Goal: Transaction & Acquisition: Purchase product/service

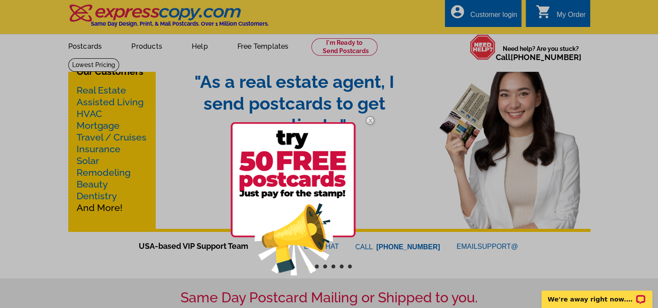
click at [97, 73] on div at bounding box center [329, 154] width 658 height 308
click at [311, 158] on img at bounding box center [293, 198] width 125 height 153
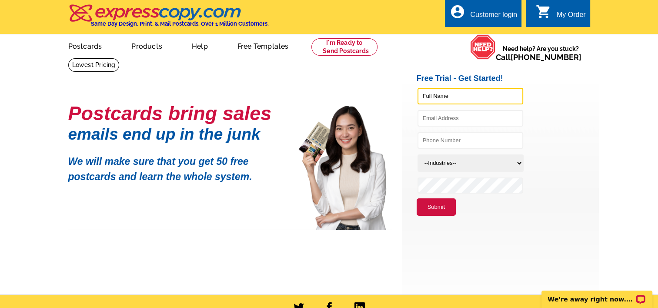
click at [460, 93] on input "text" at bounding box center [471, 96] width 106 height 17
type input "Bryan E Price"
type input "bryanprice2303@gmail.com"
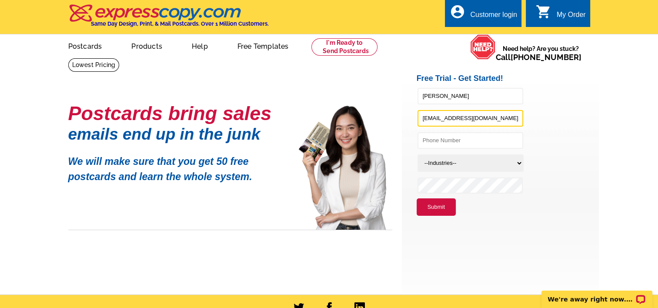
type input "7166981538"
click at [460, 165] on select "--Industries-- Residential Real Estate Accounting Agriculture Architecture Arts…" at bounding box center [471, 162] width 106 height 17
select select "785"
click at [418, 154] on select "--Industries-- Residential Real Estate Accounting Agriculture Architecture Arts…" at bounding box center [471, 162] width 106 height 17
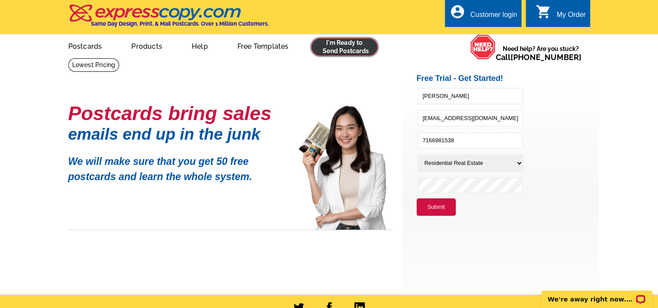
click at [351, 50] on link at bounding box center [344, 46] width 67 height 17
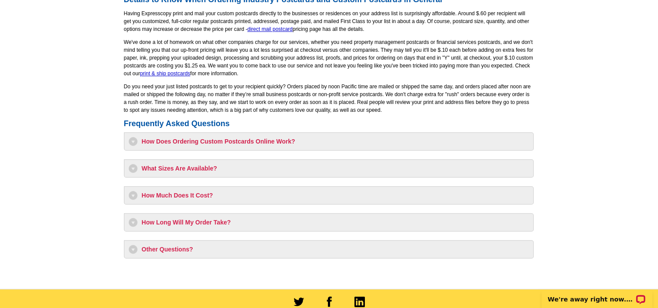
scroll to position [678, 0]
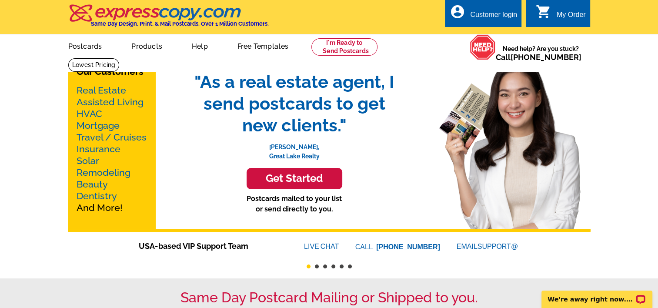
click at [88, 92] on link "Real Estate" at bounding box center [102, 90] width 50 height 11
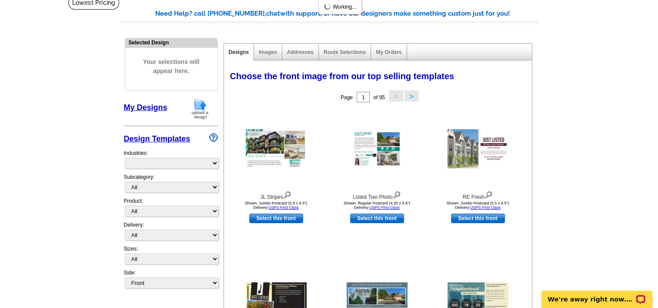
select select "785"
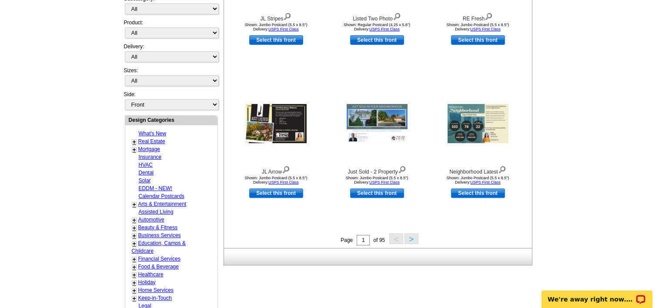
scroll to position [241, 0]
click at [133, 139] on link "+" at bounding box center [134, 141] width 3 height 7
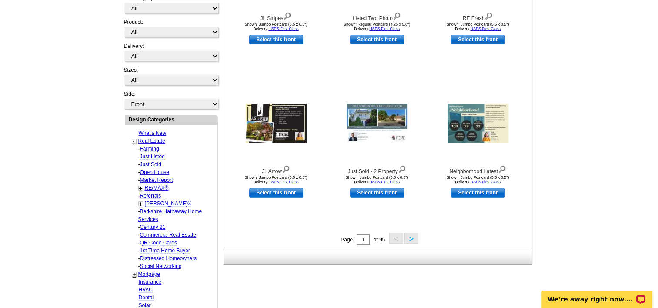
click at [142, 154] on link "Just Listed" at bounding box center [152, 157] width 25 height 6
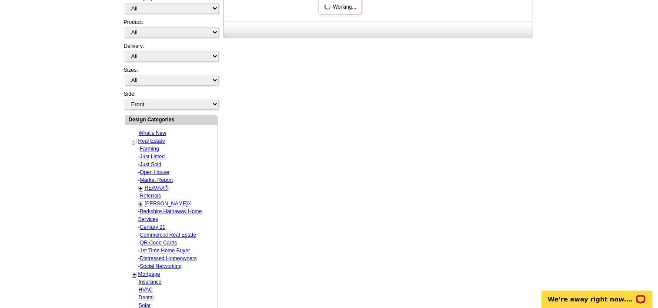
select select "788"
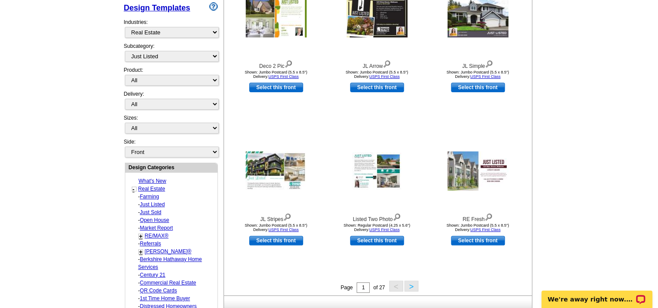
scroll to position [194, 0]
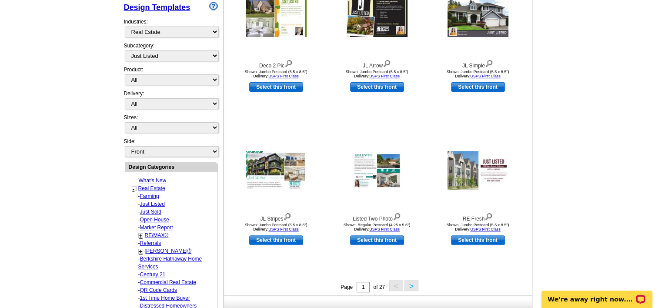
click at [415, 288] on button ">" at bounding box center [412, 285] width 14 height 11
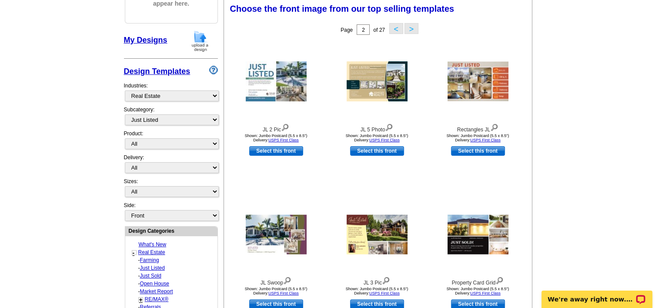
scroll to position [128, 0]
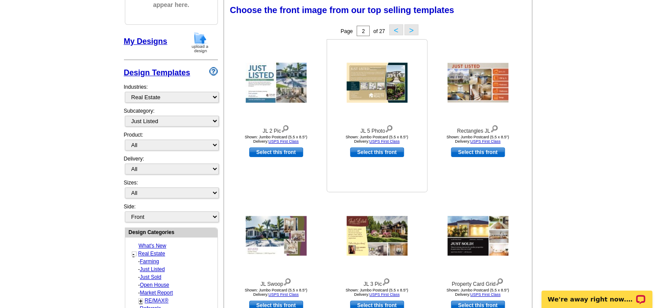
click at [389, 87] on img at bounding box center [377, 83] width 61 height 40
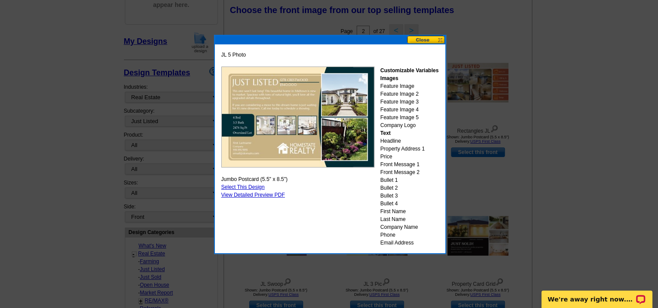
click at [247, 186] on link "Select This Design" at bounding box center [242, 187] width 43 height 6
select select "2"
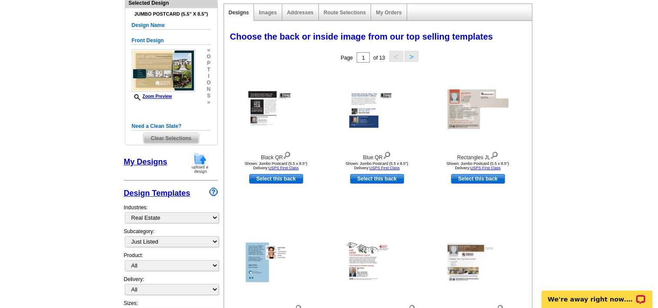
scroll to position [101, 0]
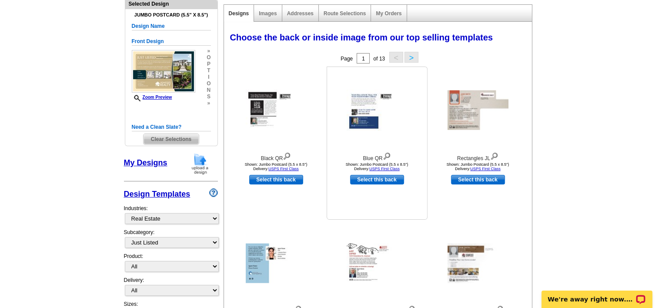
click at [388, 181] on link "Select this back" at bounding box center [377, 180] width 54 height 10
select select "front"
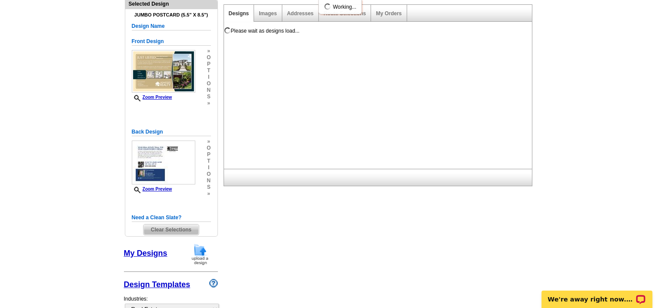
scroll to position [0, 0]
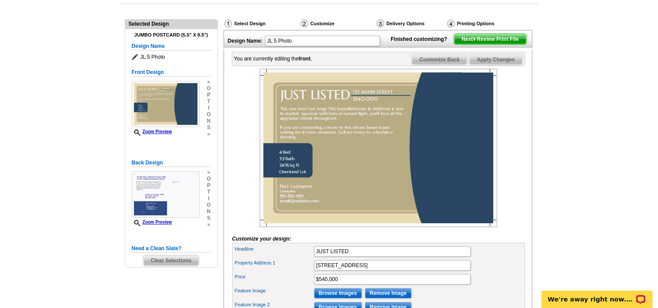
scroll to position [81, 0]
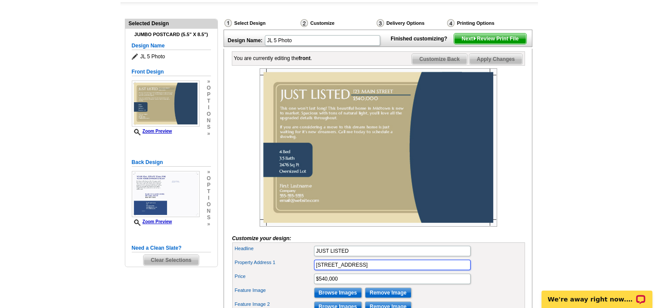
click at [369, 270] on input "123 MAIN STREET" at bounding box center [392, 265] width 157 height 10
type input "1"
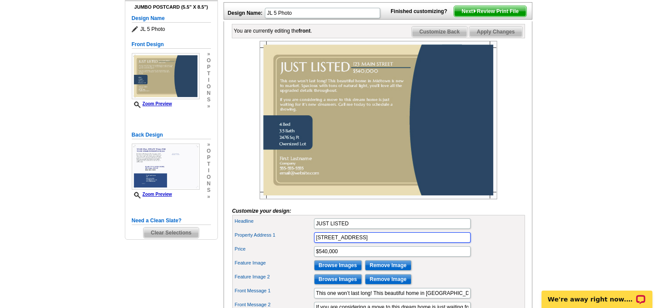
scroll to position [109, 0]
type input "791 Girdle Rd"
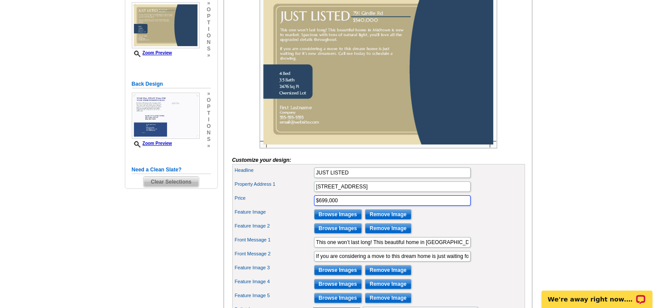
scroll to position [160, 0]
type input "$699,000"
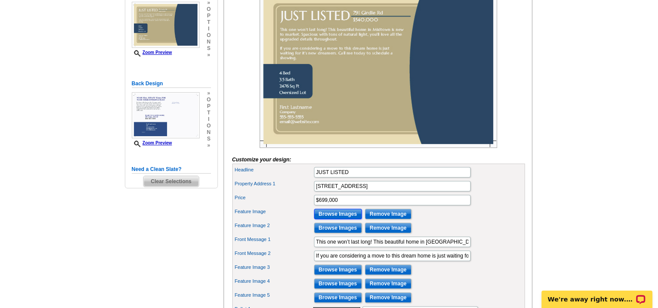
click at [340, 219] on input "Browse Images" at bounding box center [338, 214] width 48 height 10
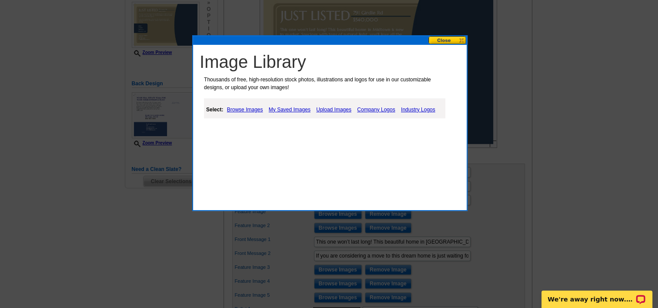
click at [244, 106] on link "Browse Images" at bounding box center [245, 109] width 40 height 10
click at [329, 106] on link "Upload Images" at bounding box center [334, 109] width 40 height 10
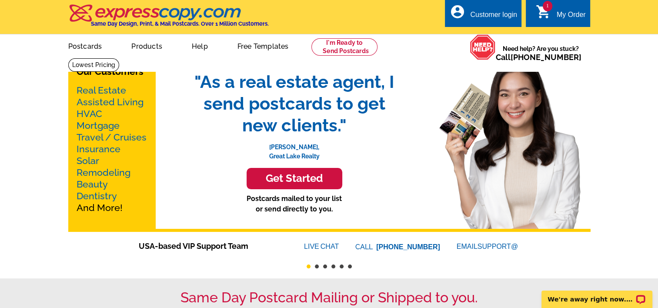
click at [565, 14] on div "My Order" at bounding box center [571, 17] width 29 height 12
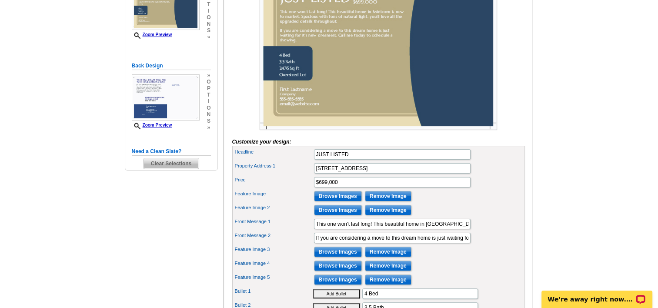
scroll to position [179, 0]
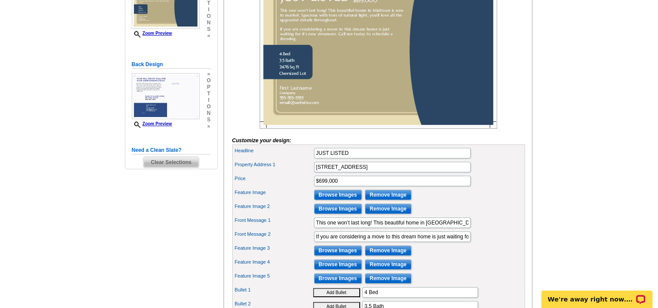
click at [322, 200] on input "Browse Images" at bounding box center [338, 195] width 48 height 10
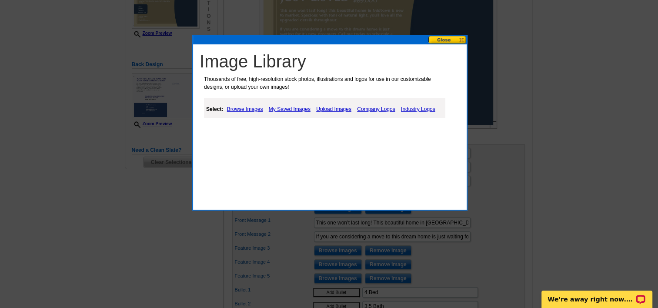
click at [340, 108] on link "Upload Images" at bounding box center [334, 109] width 40 height 10
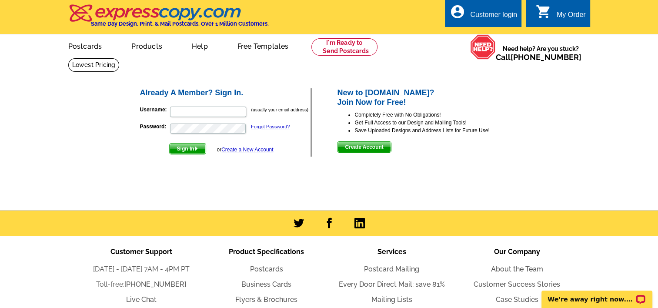
click at [364, 149] on span "Create Account" at bounding box center [364, 147] width 53 height 10
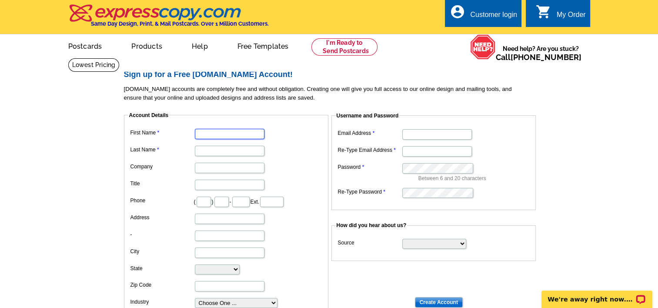
click at [221, 136] on input "First Name" at bounding box center [230, 134] width 70 height 10
type input "[PERSON_NAME]"
type input "Price"
type input "716"
type input "698"
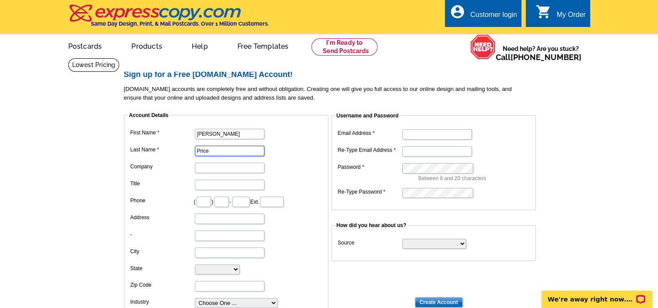
type input "1538"
type input "[STREET_ADDRESS]"
type input "[GEOGRAPHIC_DATA]"
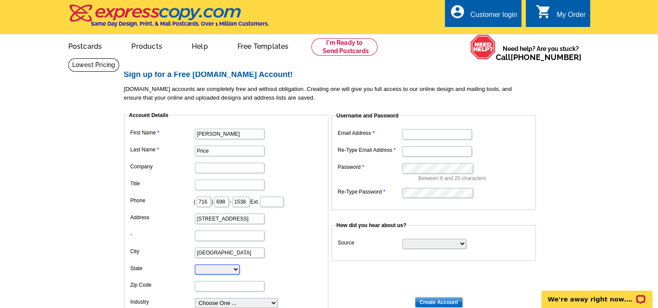
select select "NY"
type input "14075"
type input "[EMAIL_ADDRESS][DOMAIN_NAME]"
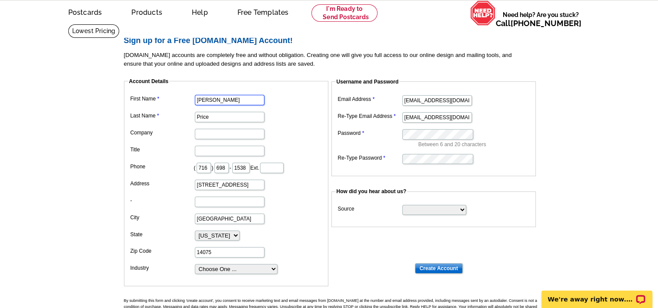
scroll to position [49, 0]
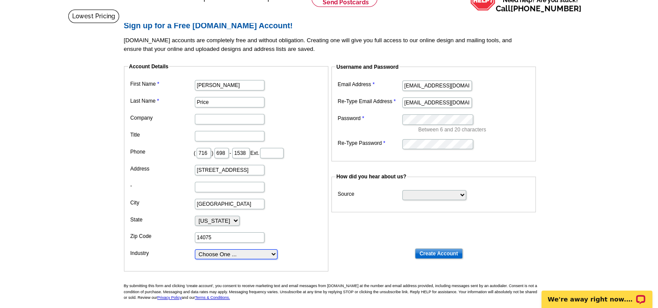
click at [257, 257] on select "Choose One ... Residential Real Estate Accounting Agriculture Architecture Arts…" at bounding box center [236, 254] width 83 height 10
select select "3"
click at [195, 249] on select "Choose One ... Residential Real Estate Accounting Agriculture Architecture Arts…" at bounding box center [236, 254] width 83 height 10
click at [439, 253] on input "Create Account" at bounding box center [439, 253] width 48 height 10
